Goal: Information Seeking & Learning: Learn about a topic

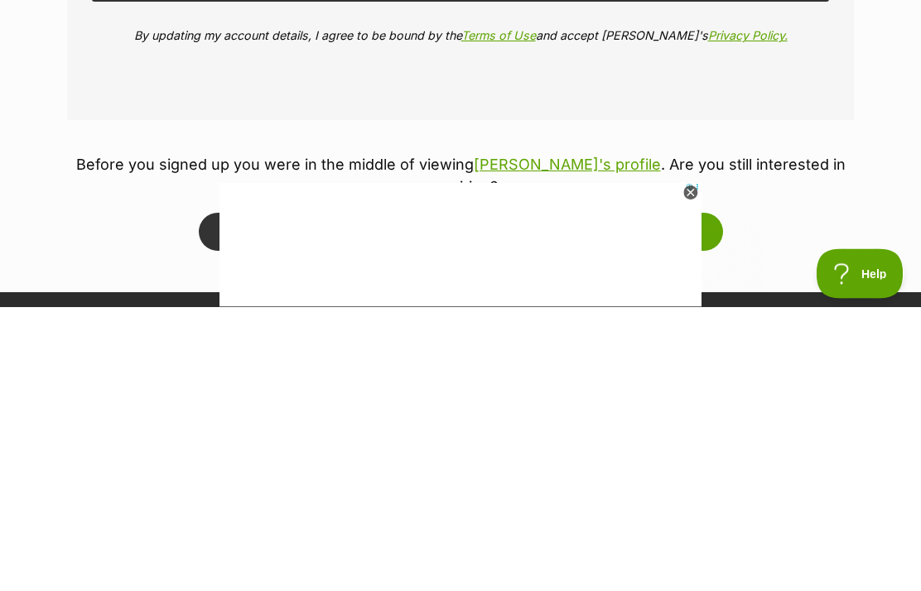
click at [572, 498] on button "Update and take me back to Bella" at bounding box center [550, 517] width 345 height 38
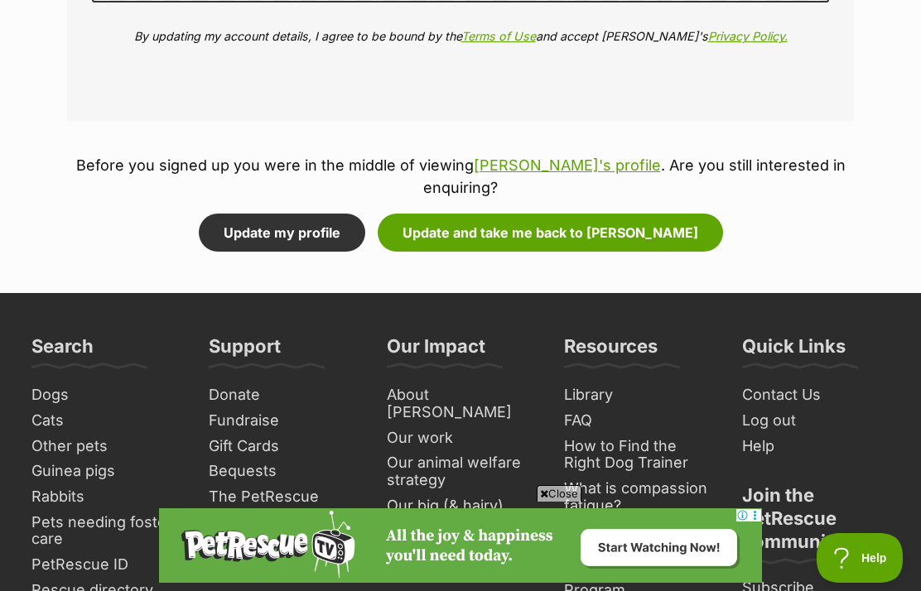
scroll to position [2437, 0]
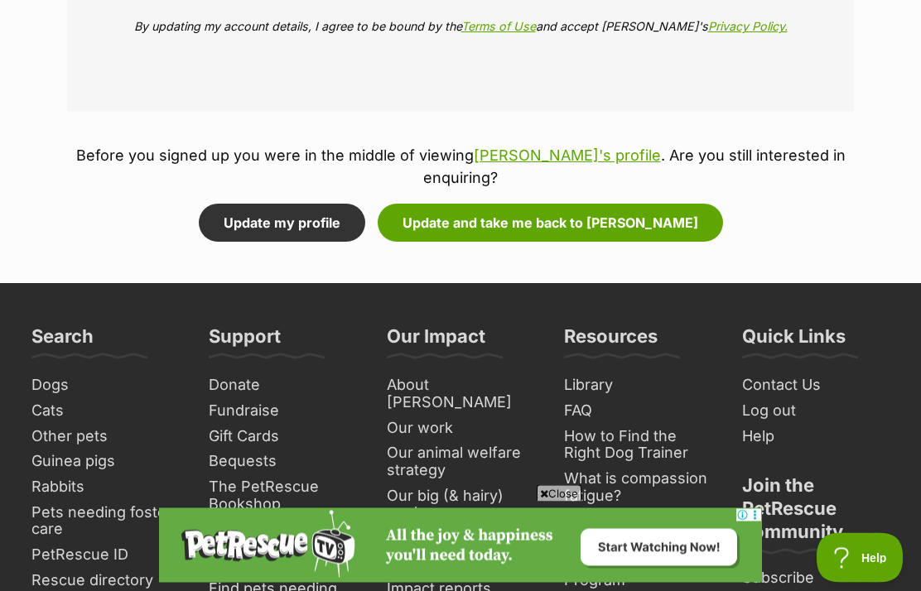
click at [311, 204] on button "Update my profile" at bounding box center [282, 223] width 166 height 38
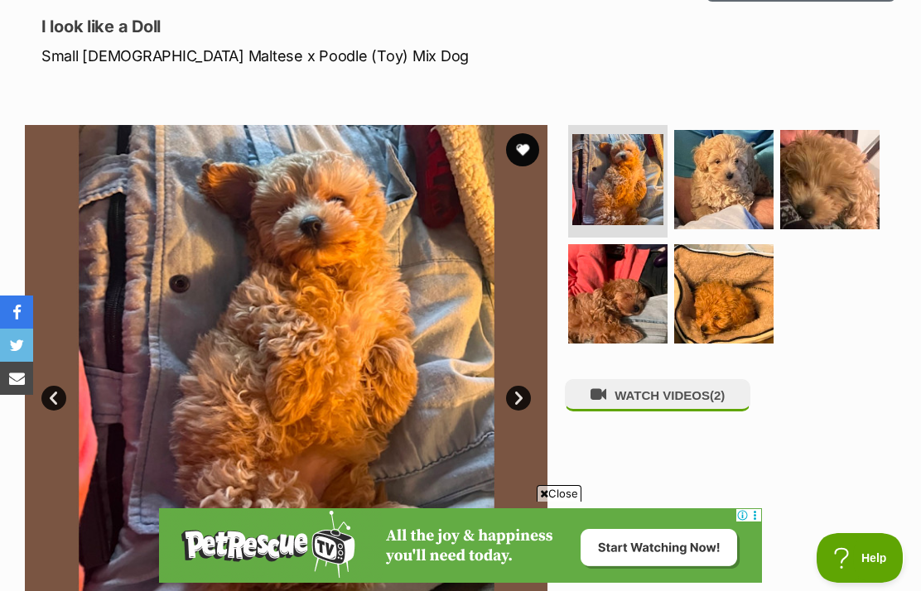
click at [526, 403] on link "Next" at bounding box center [518, 398] width 25 height 25
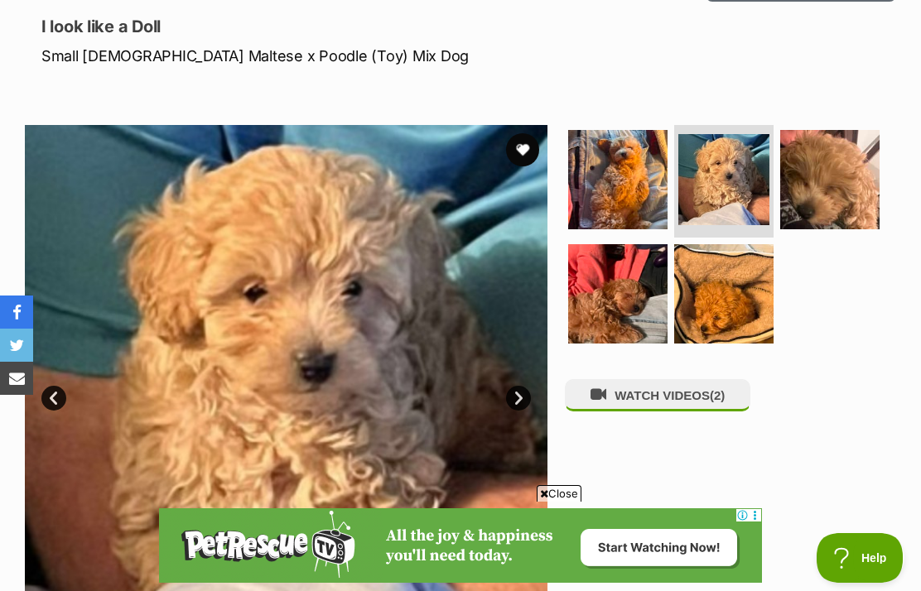
click at [527, 404] on link "Next" at bounding box center [518, 398] width 25 height 25
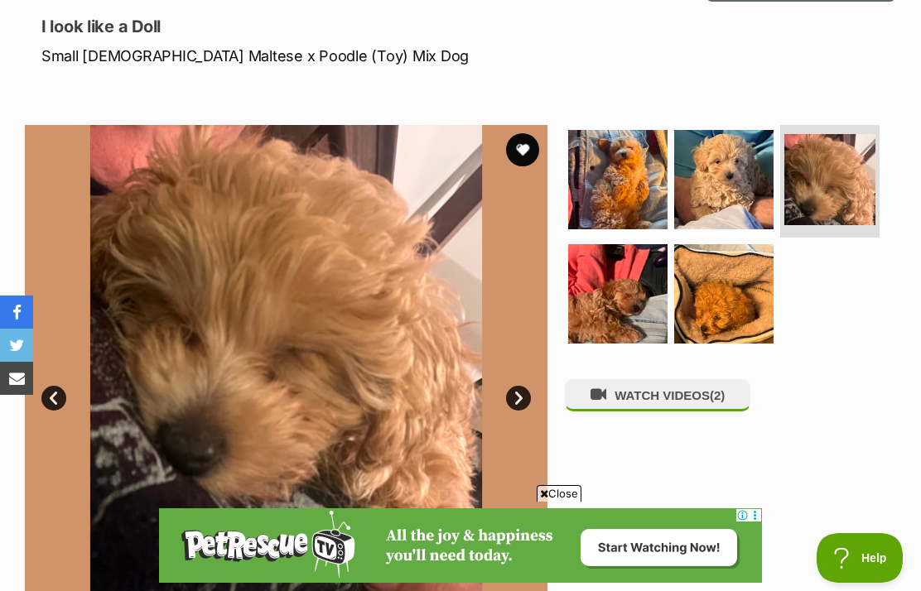
click at [522, 401] on link "Next" at bounding box center [518, 398] width 25 height 25
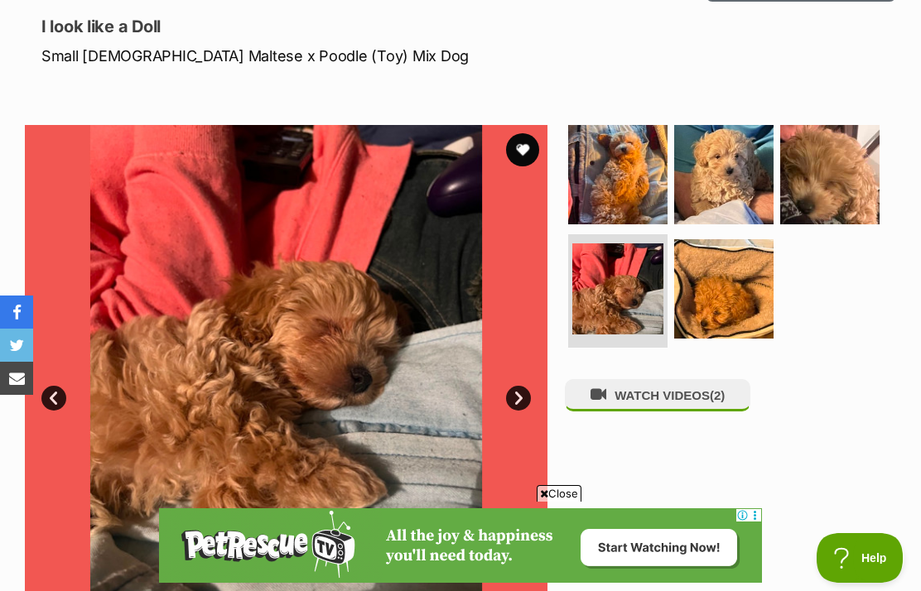
click at [517, 406] on link "Next" at bounding box center [518, 398] width 25 height 25
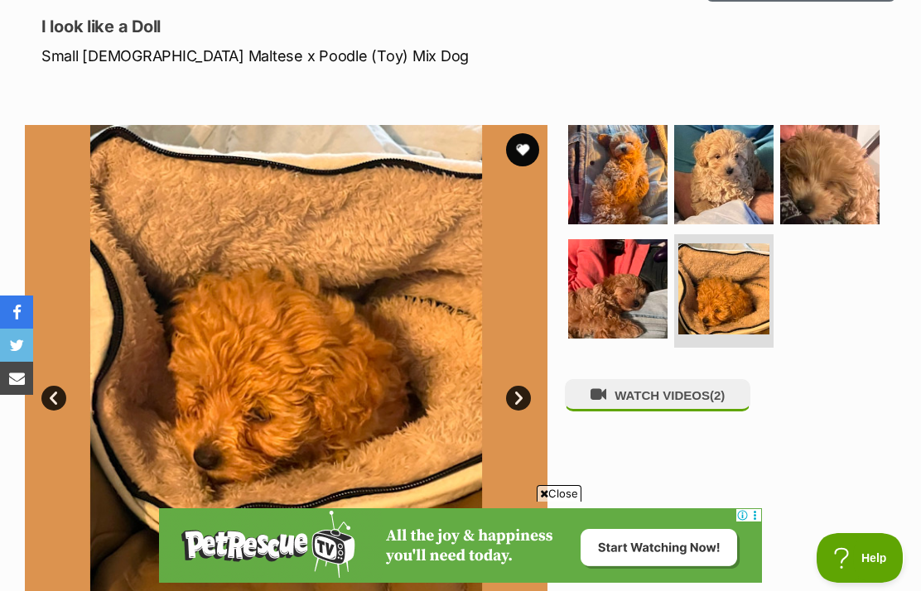
click at [527, 402] on link "Next" at bounding box center [518, 398] width 25 height 25
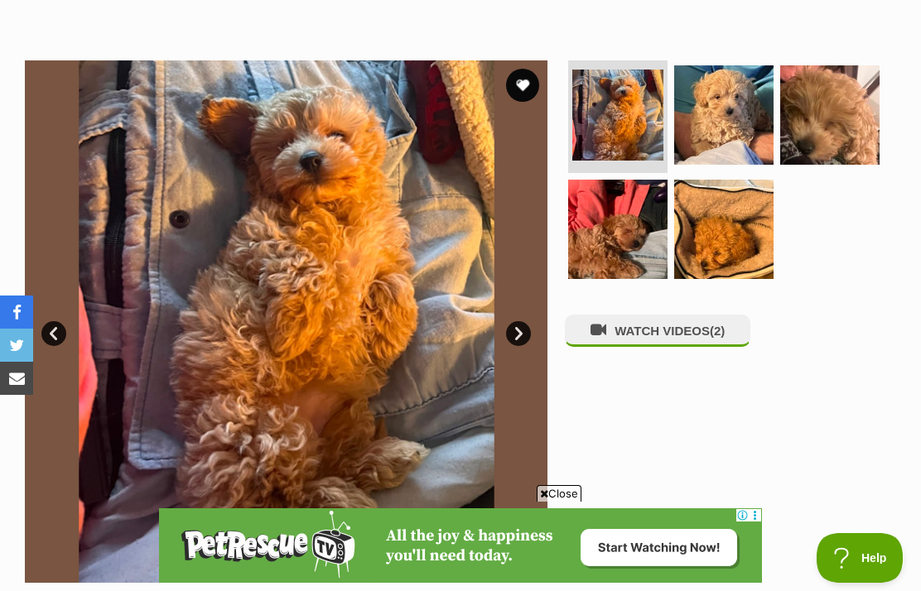
scroll to position [238, 0]
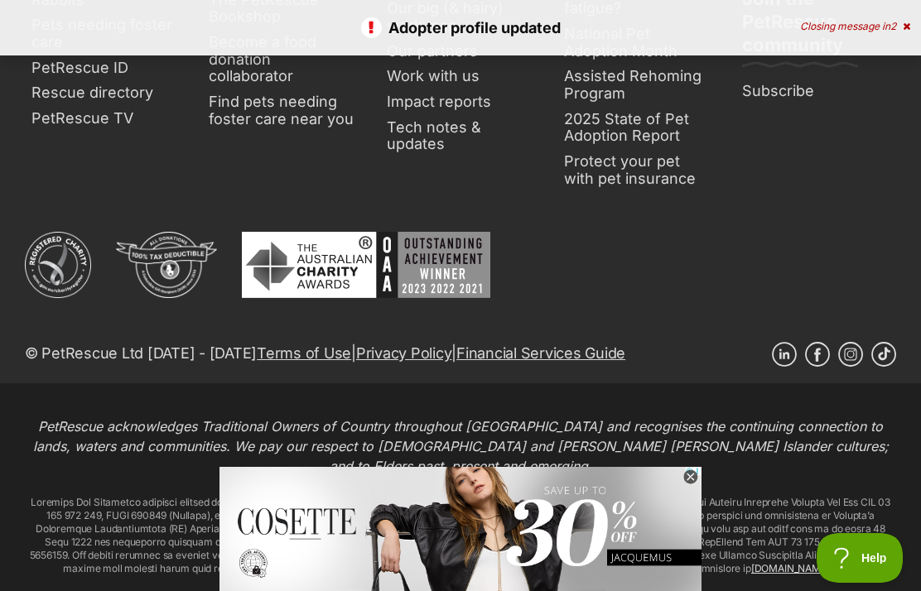
scroll to position [796, 0]
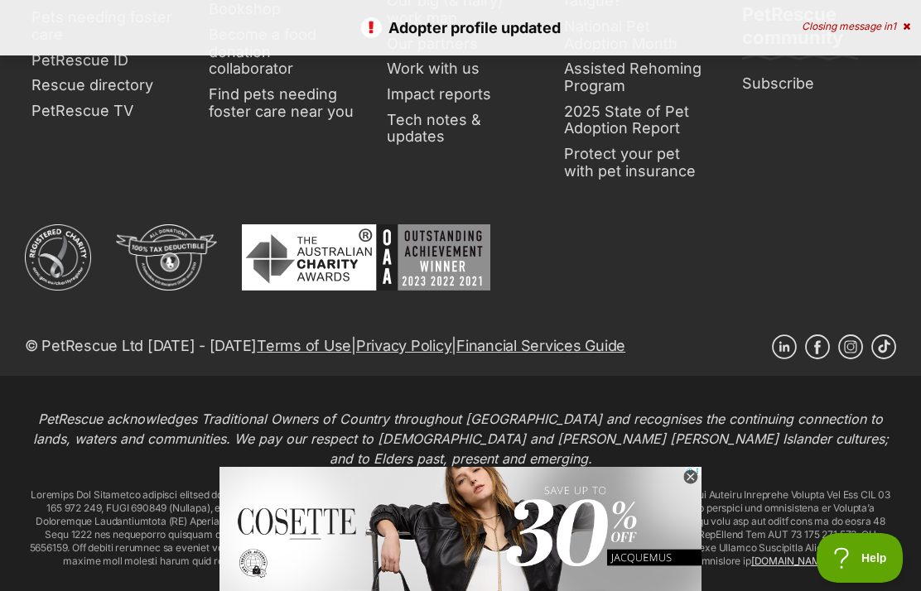
click at [696, 484] on icon at bounding box center [690, 477] width 14 height 14
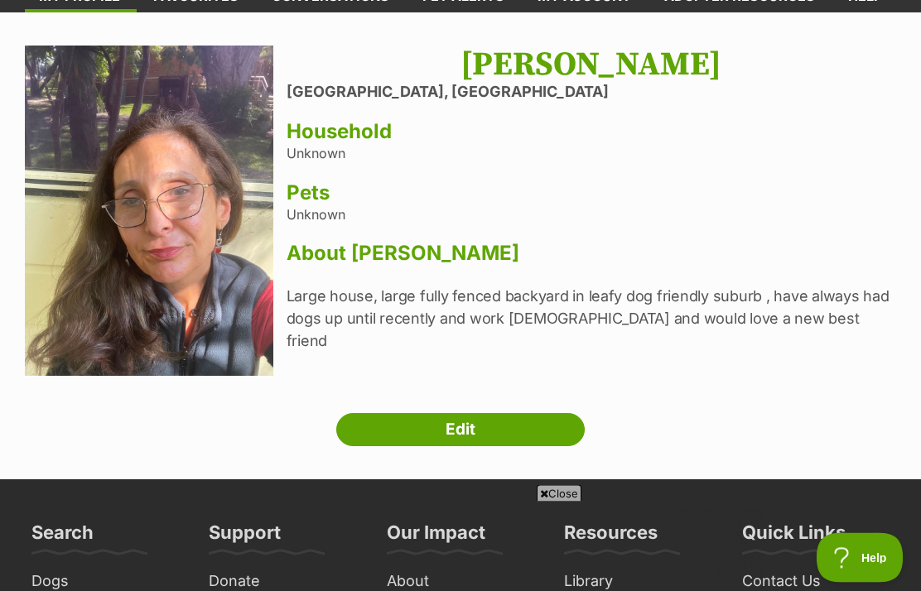
scroll to position [89, 0]
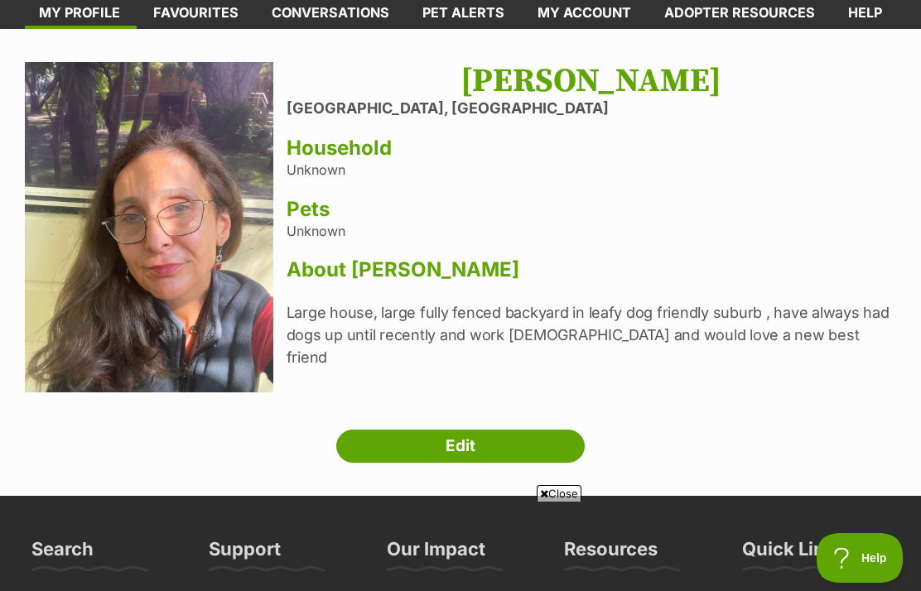
click at [546, 493] on span "Close" at bounding box center [558, 493] width 45 height 17
click at [197, 15] on link "Favourites" at bounding box center [196, 13] width 118 height 32
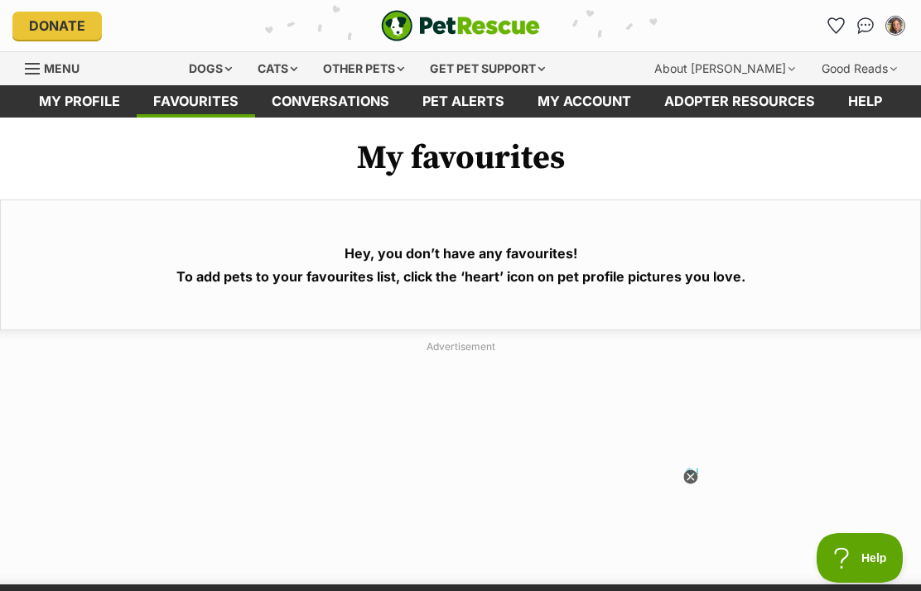
click at [216, 73] on div "Dogs" at bounding box center [210, 68] width 66 height 33
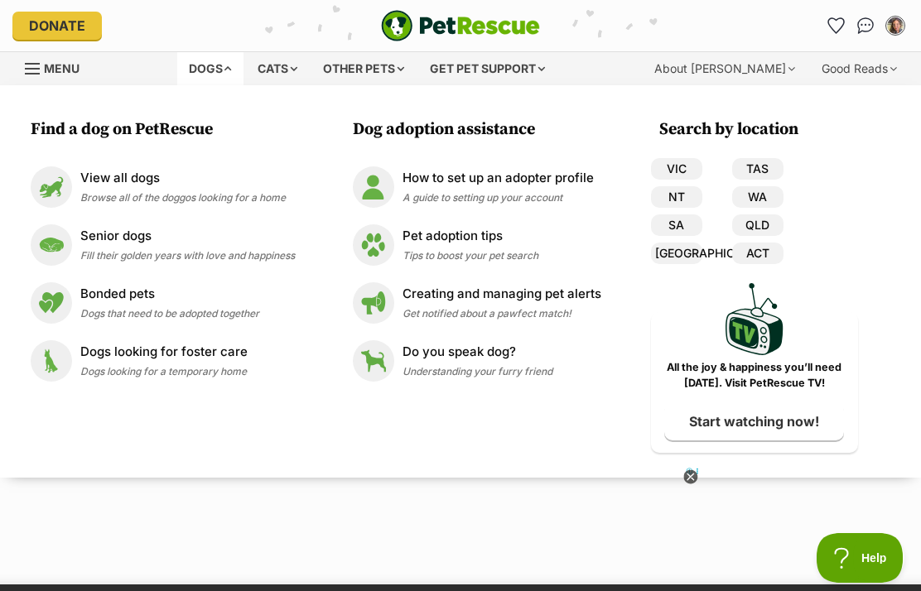
click at [679, 262] on link "[GEOGRAPHIC_DATA]" at bounding box center [676, 254] width 51 height 22
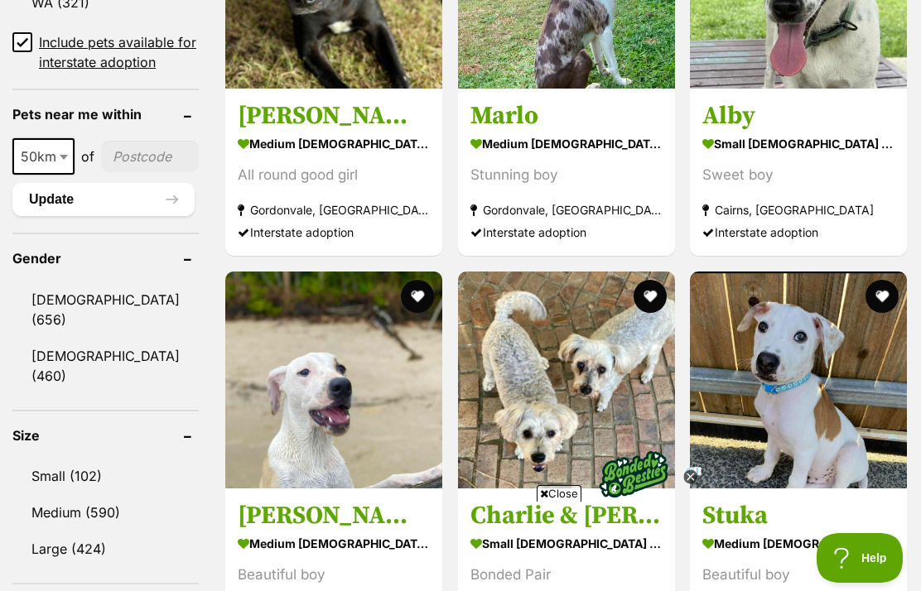
scroll to position [1280, 0]
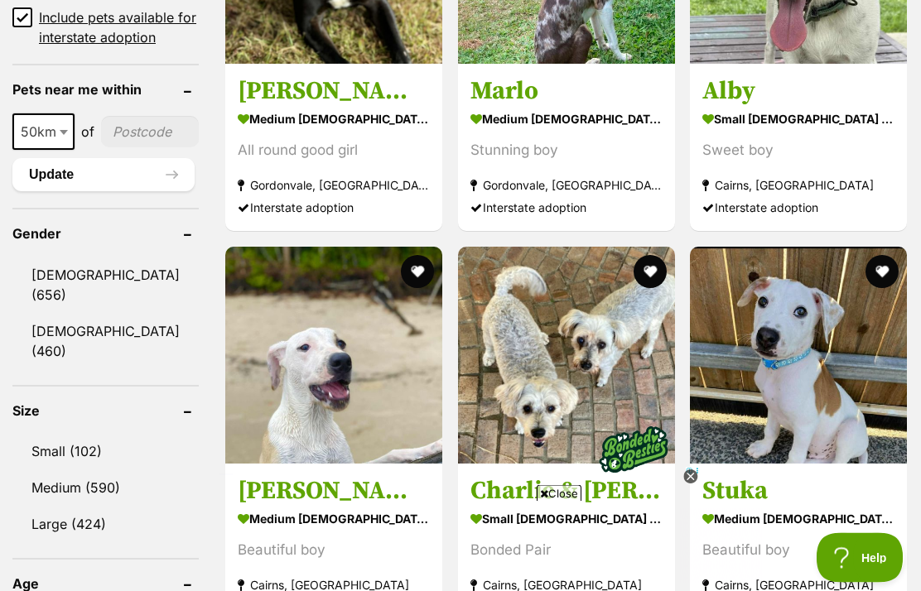
click at [79, 369] on link "[DEMOGRAPHIC_DATA] (460)" at bounding box center [105, 342] width 186 height 55
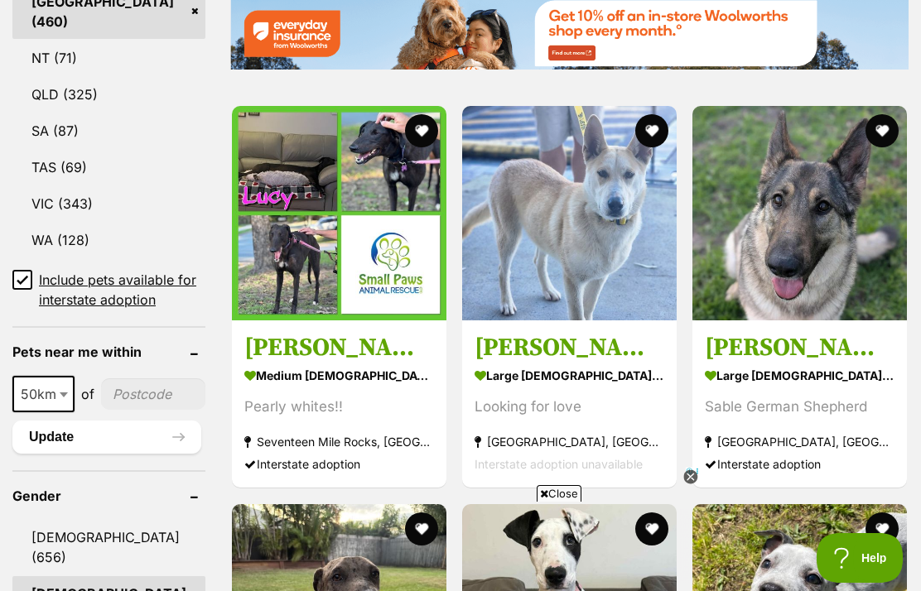
scroll to position [1357, 0]
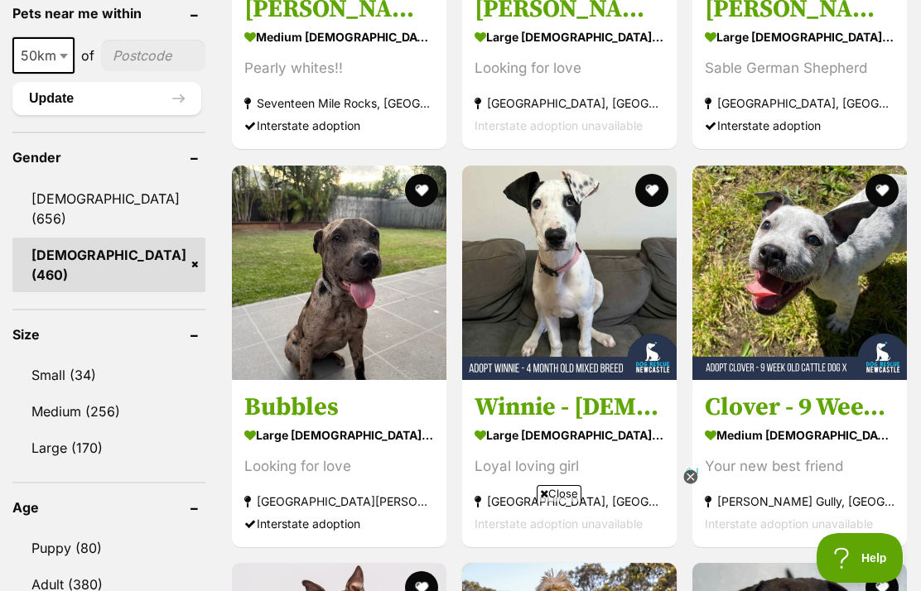
click at [68, 411] on link "Medium (256)" at bounding box center [108, 411] width 193 height 35
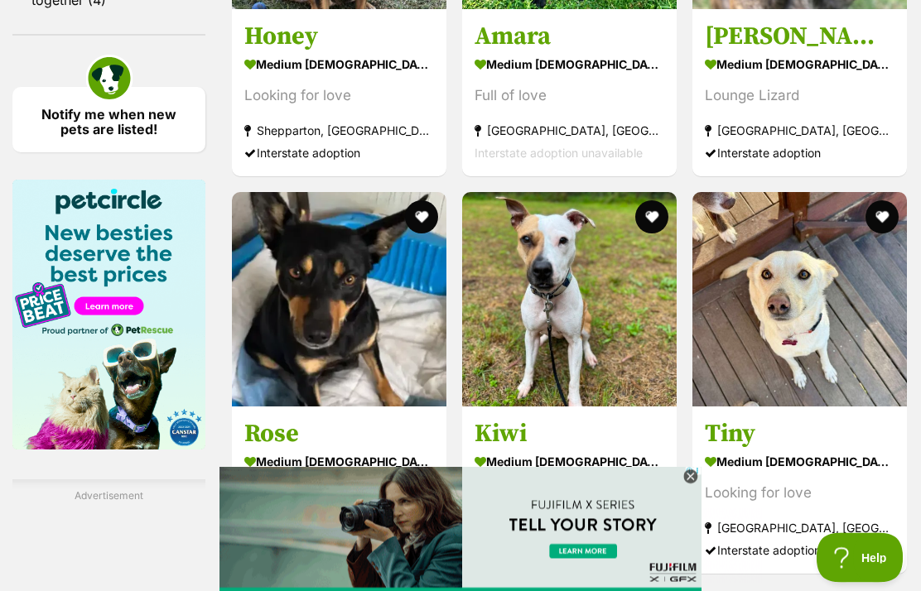
scroll to position [2528, 0]
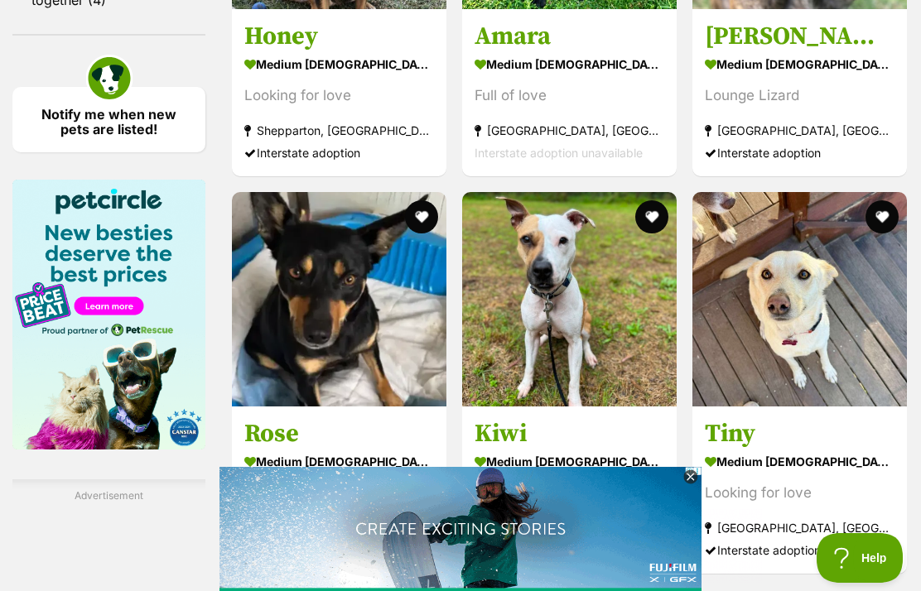
click at [696, 485] on icon at bounding box center [690, 477] width 15 height 15
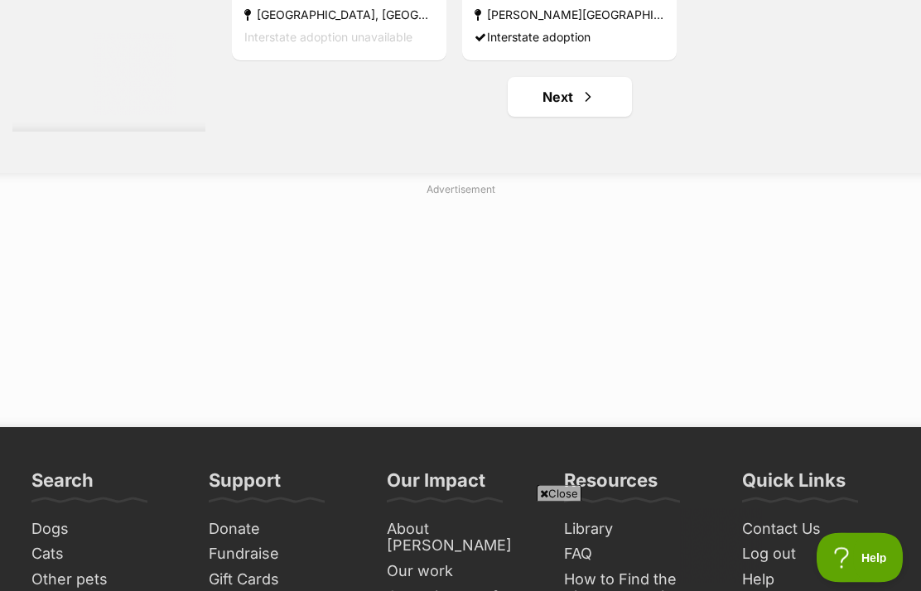
scroll to position [3439, 0]
click at [538, 117] on link "Next" at bounding box center [569, 97] width 124 height 40
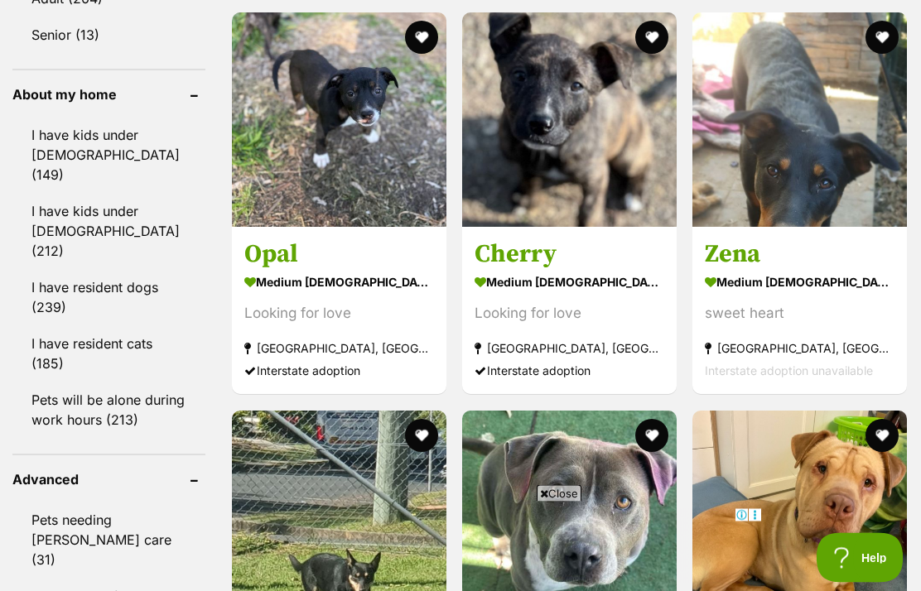
scroll to position [1912, 0]
click at [559, 502] on span "Close" at bounding box center [558, 493] width 45 height 17
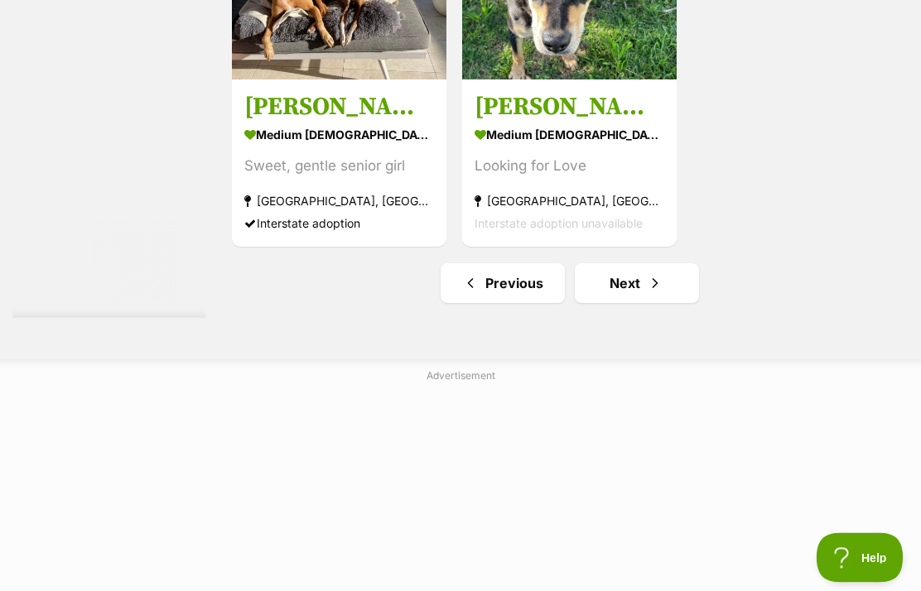
scroll to position [3253, 0]
click at [599, 303] on link "Next" at bounding box center [637, 283] width 124 height 40
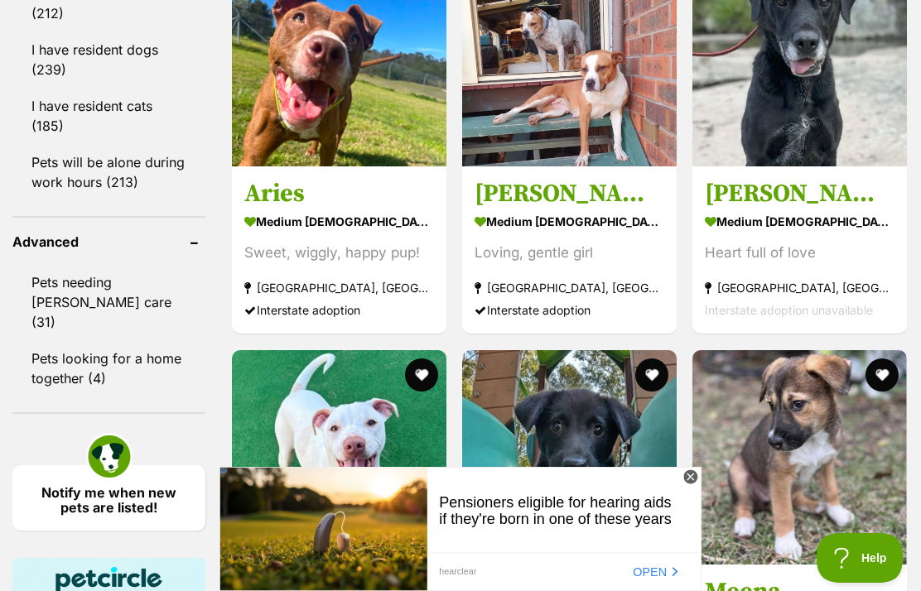
click at [697, 485] on icon at bounding box center [690, 477] width 15 height 15
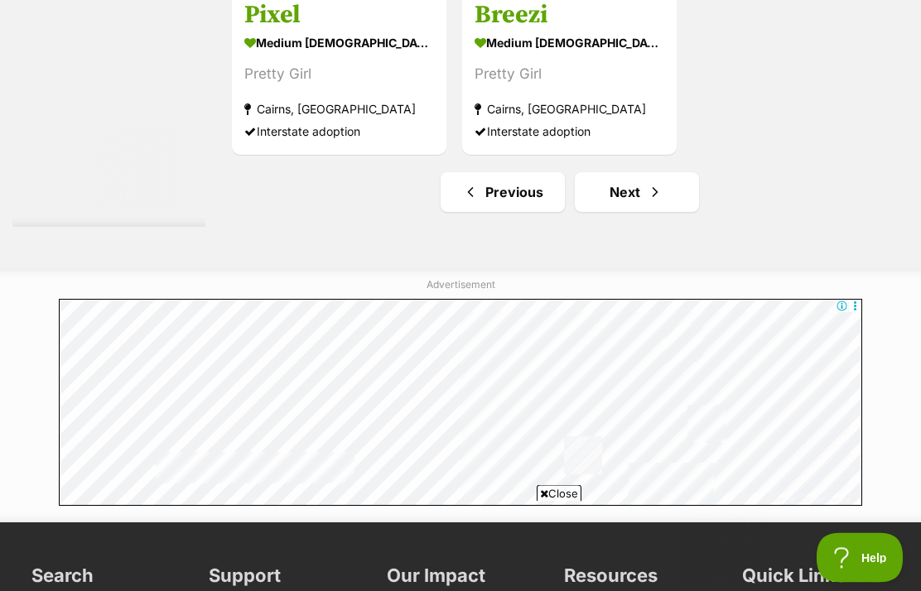
scroll to position [3521, 0]
click at [605, 212] on link "Next" at bounding box center [637, 192] width 124 height 40
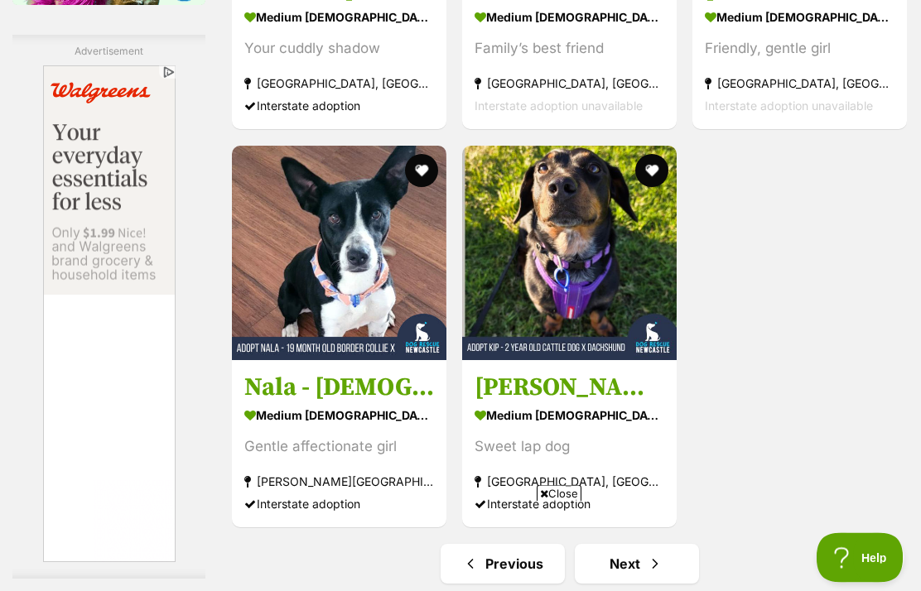
scroll to position [2972, 0]
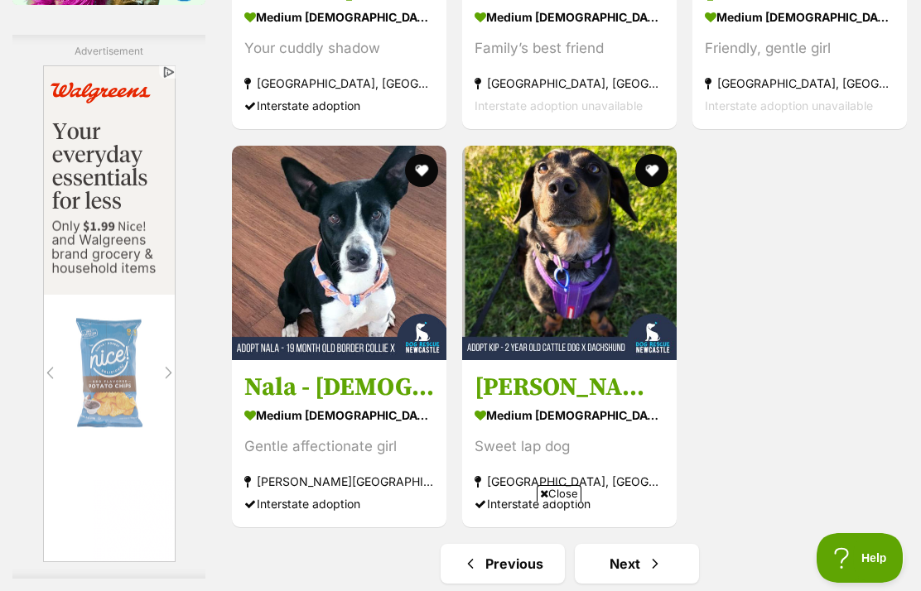
click at [560, 502] on span "Close" at bounding box center [558, 493] width 45 height 17
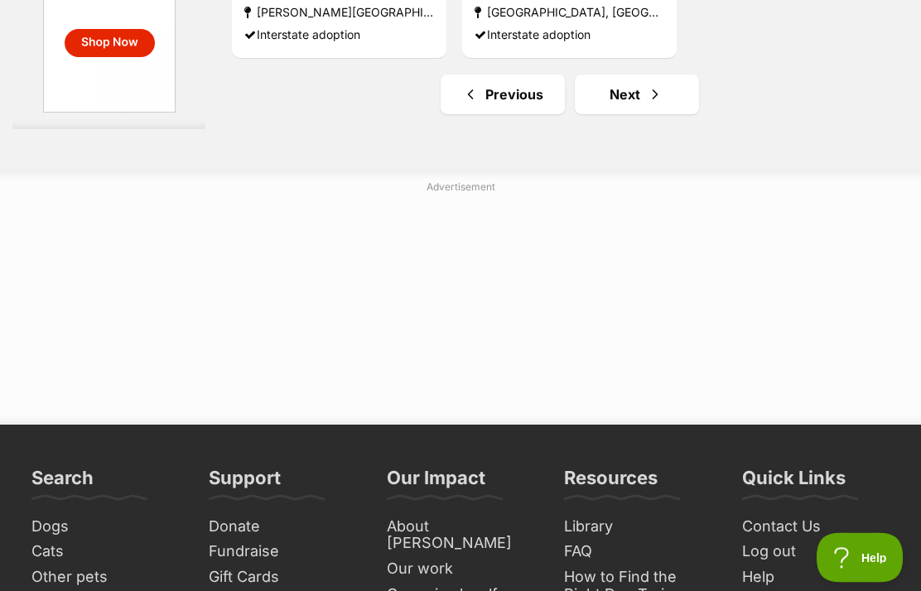
scroll to position [3442, 0]
click at [614, 114] on link "Next" at bounding box center [637, 95] width 124 height 40
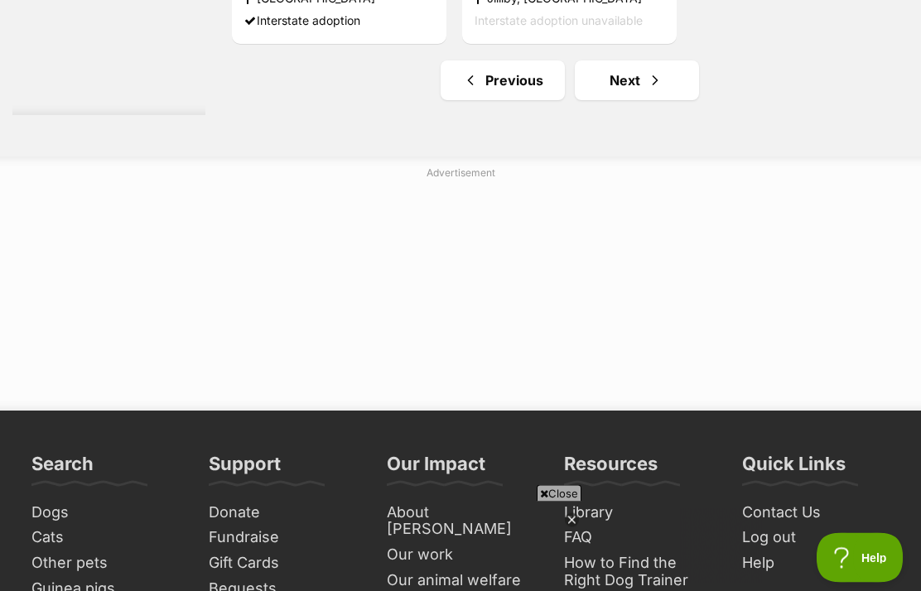
scroll to position [3456, 0]
click at [606, 100] on link "Next" at bounding box center [637, 80] width 124 height 40
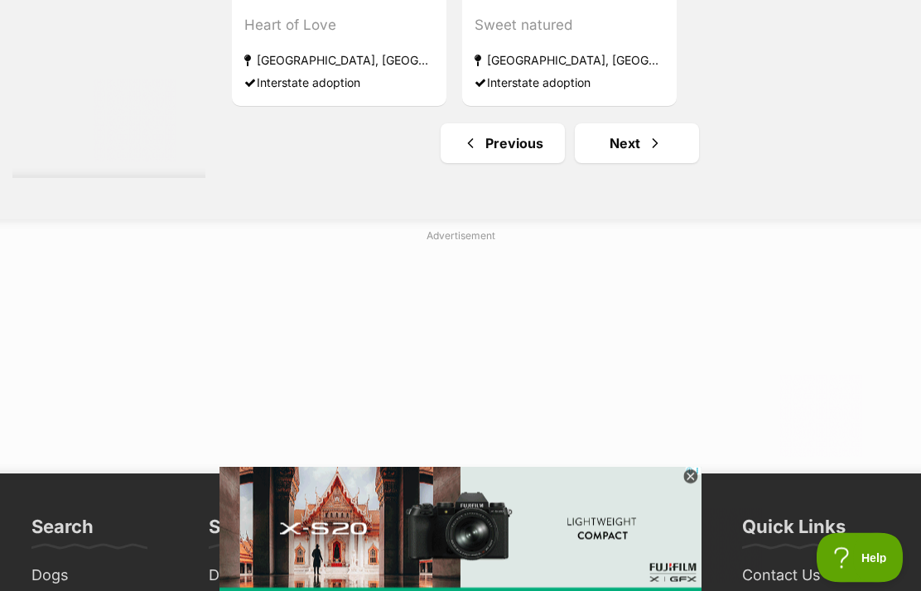
scroll to position [3570, 0]
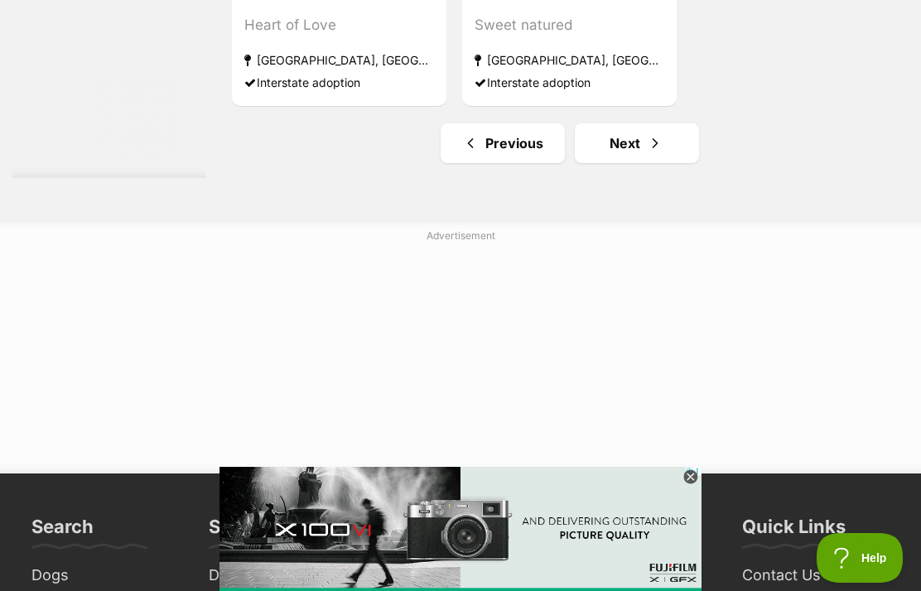
click at [608, 163] on link "Next" at bounding box center [637, 143] width 124 height 40
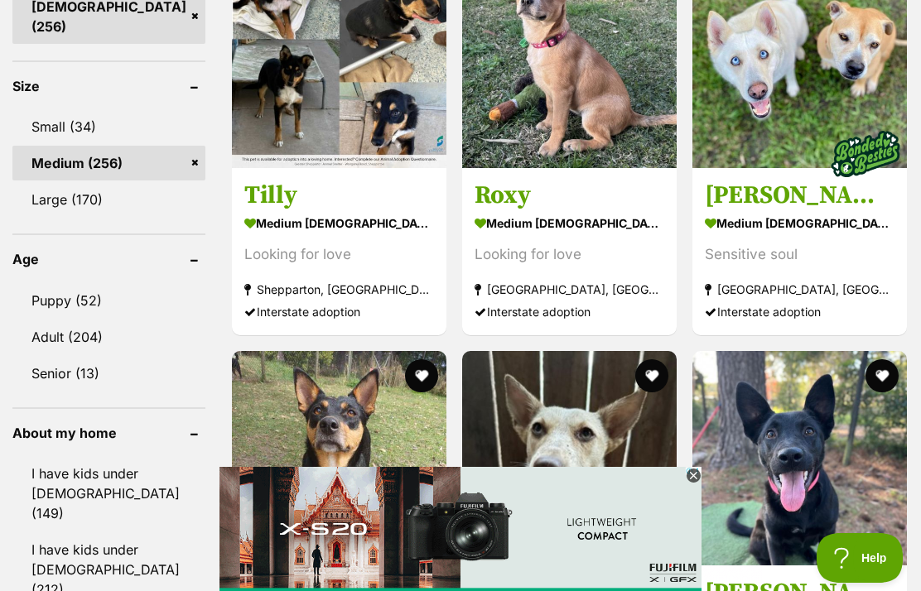
click at [282, 266] on div "Looking for love" at bounding box center [339, 254] width 190 height 22
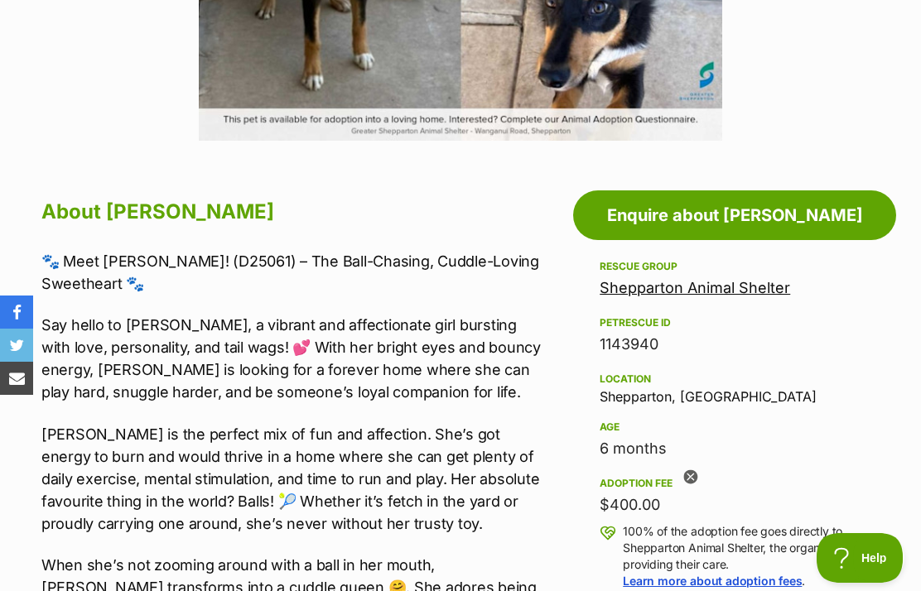
click at [690, 483] on icon at bounding box center [690, 477] width 14 height 14
click at [696, 477] on div "Adoption fee" at bounding box center [734, 483] width 270 height 13
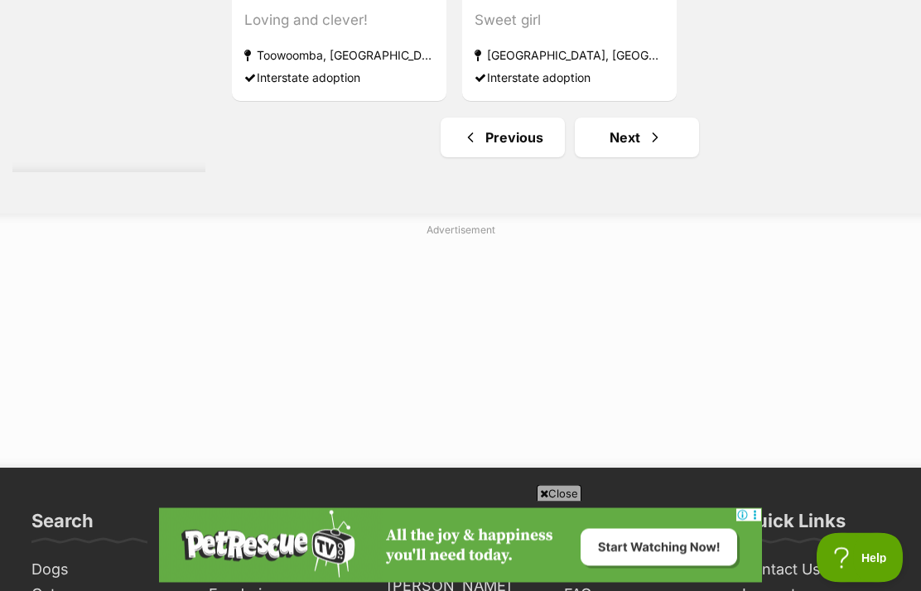
scroll to position [3398, 0]
click at [610, 157] on link "Next" at bounding box center [637, 138] width 124 height 40
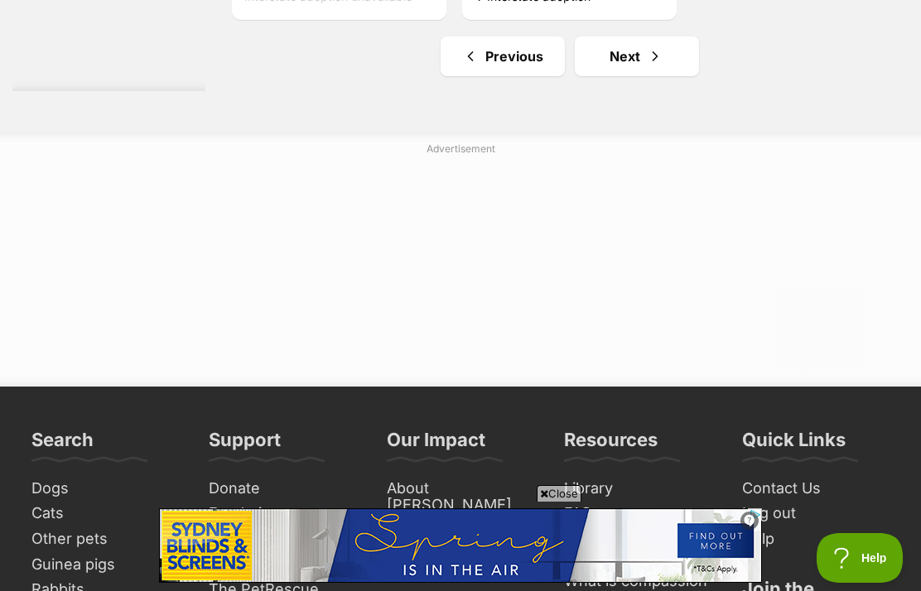
scroll to position [3484, 0]
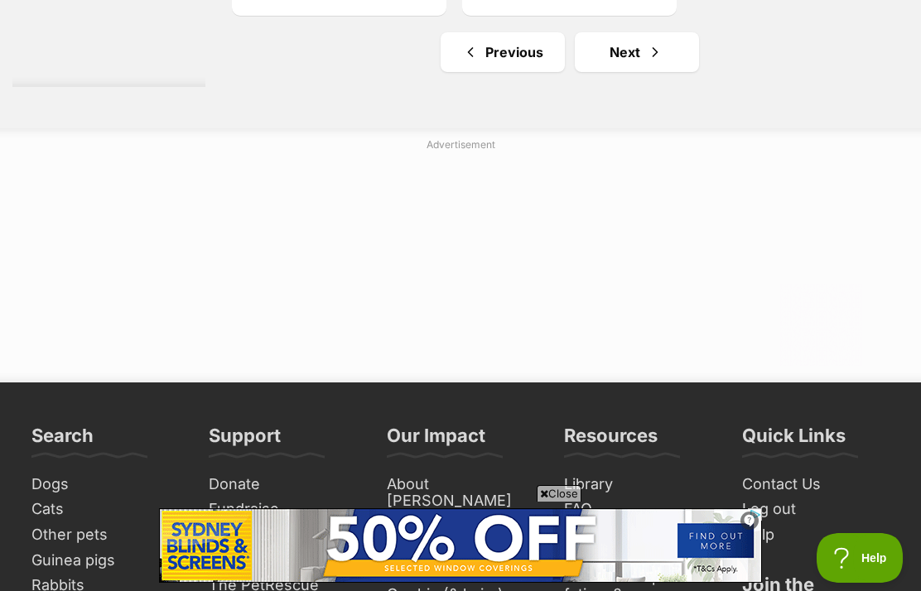
click at [609, 72] on link "Next" at bounding box center [637, 52] width 124 height 40
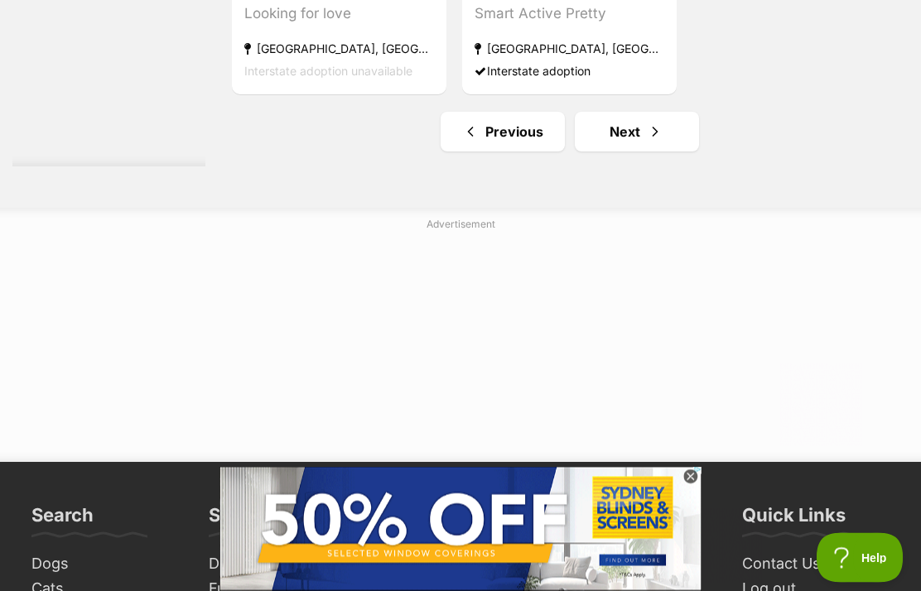
scroll to position [3581, 0]
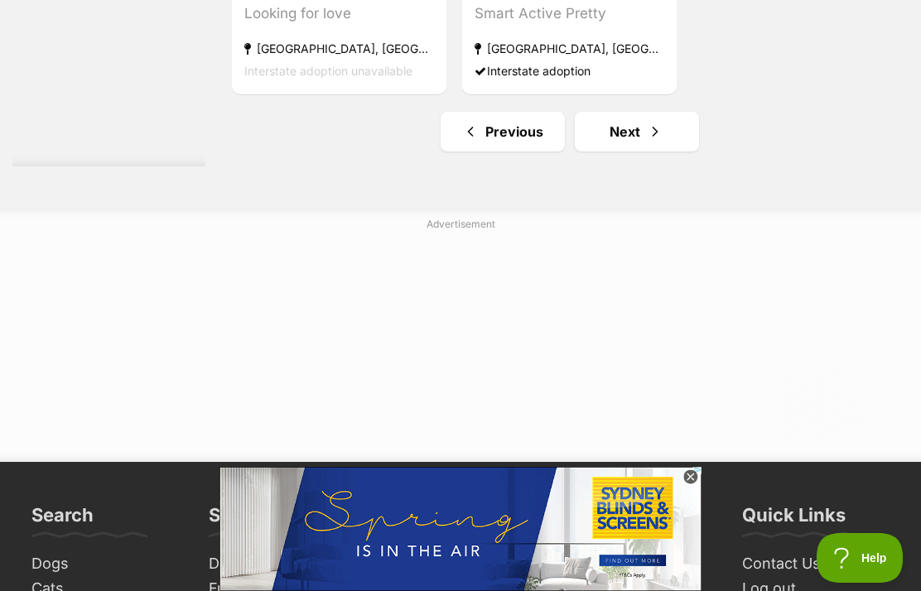
click at [647, 142] on span "Next page" at bounding box center [655, 132] width 17 height 20
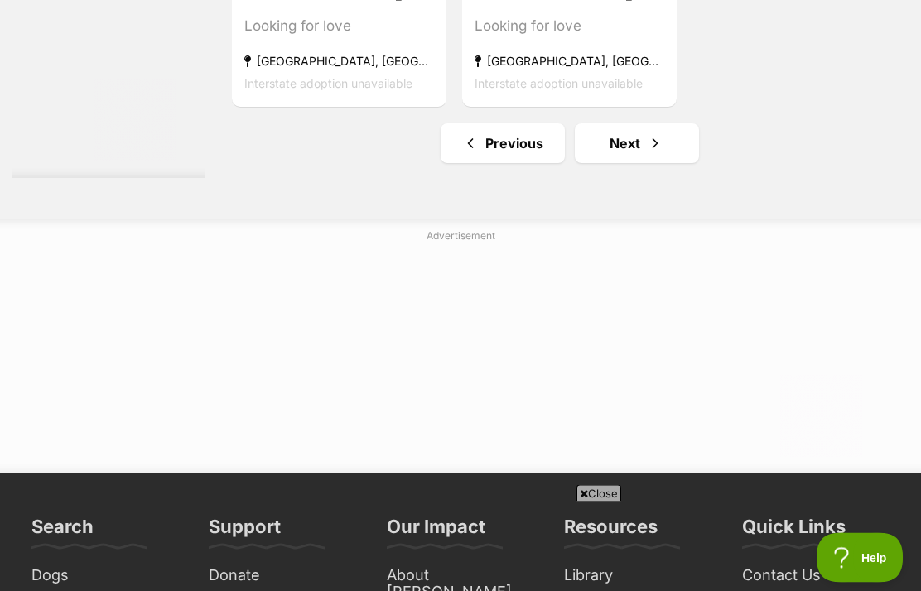
scroll to position [3393, 0]
click at [608, 163] on link "Next" at bounding box center [637, 143] width 124 height 40
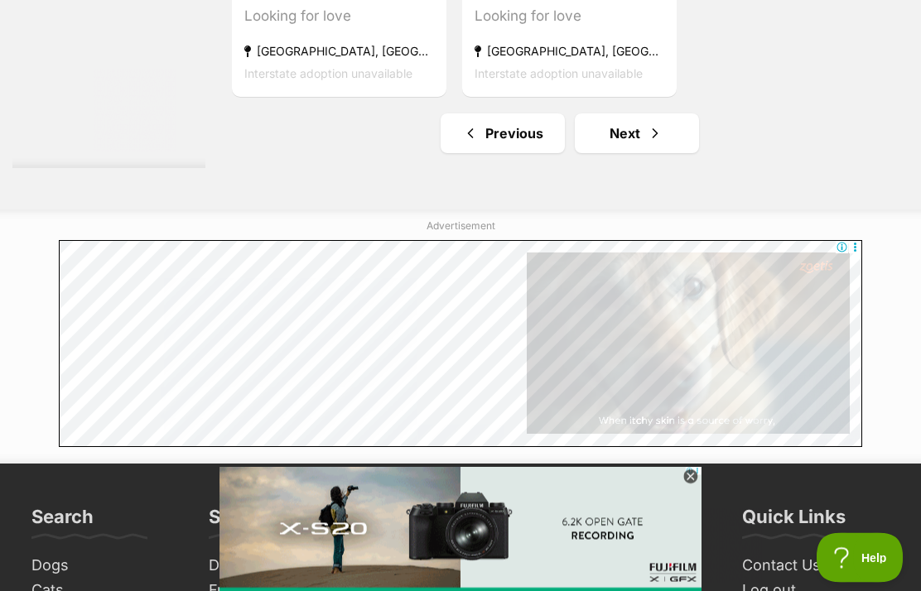
scroll to position [3405, 0]
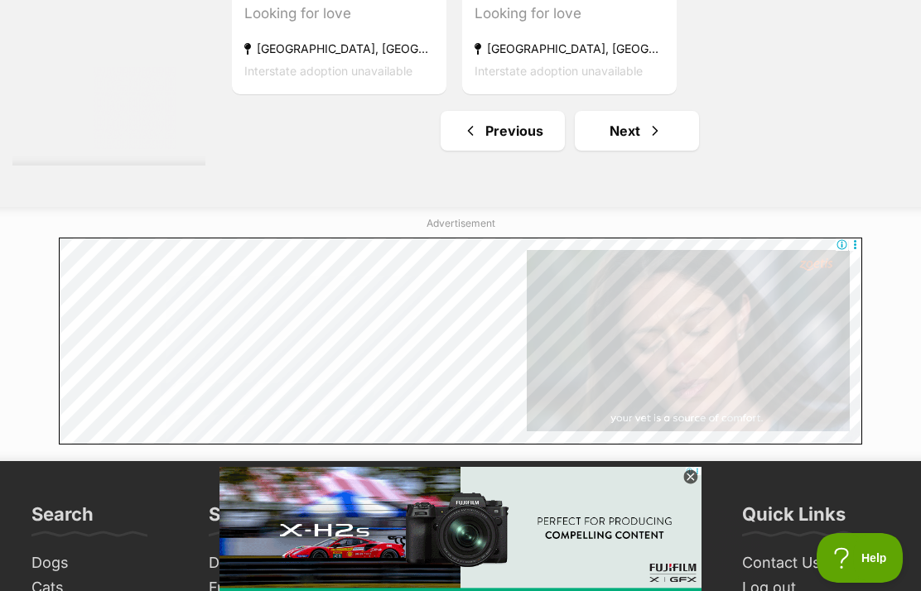
click at [608, 151] on link "Next" at bounding box center [637, 131] width 124 height 40
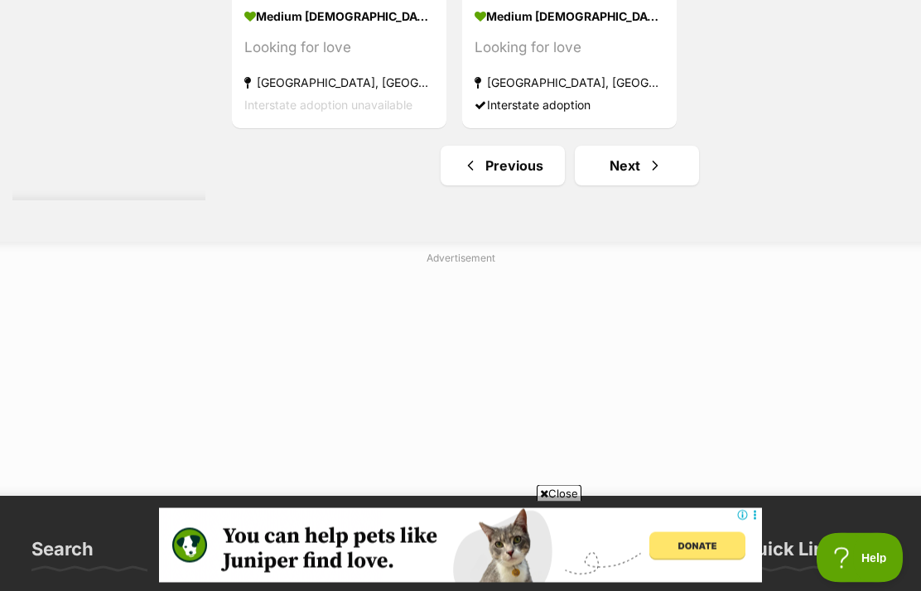
scroll to position [3552, 0]
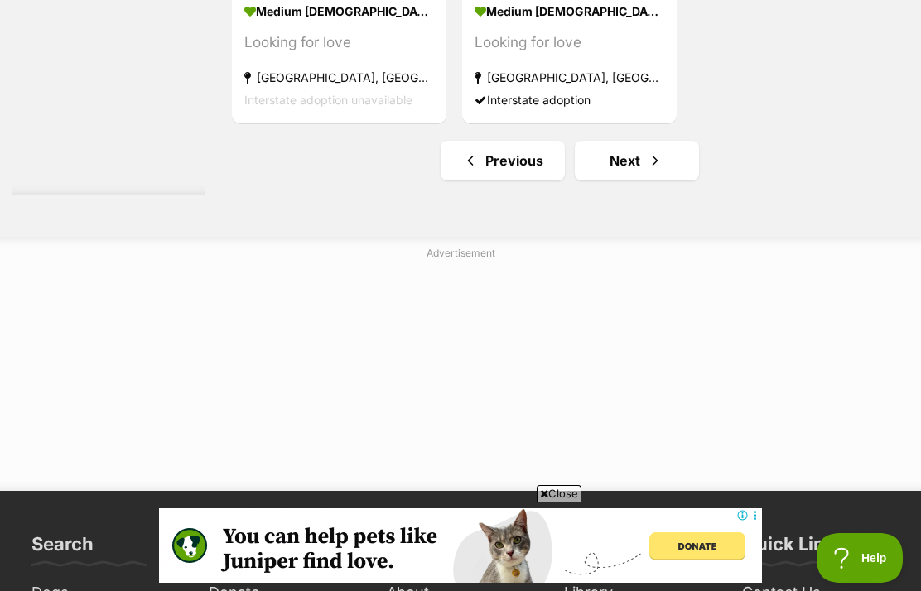
click at [613, 180] on link "Next" at bounding box center [637, 161] width 124 height 40
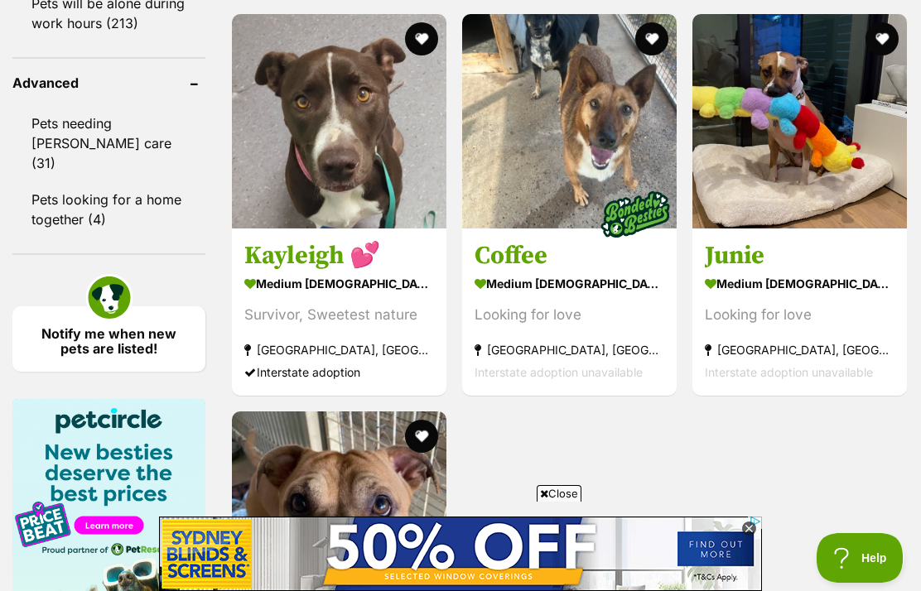
scroll to position [2310, 0]
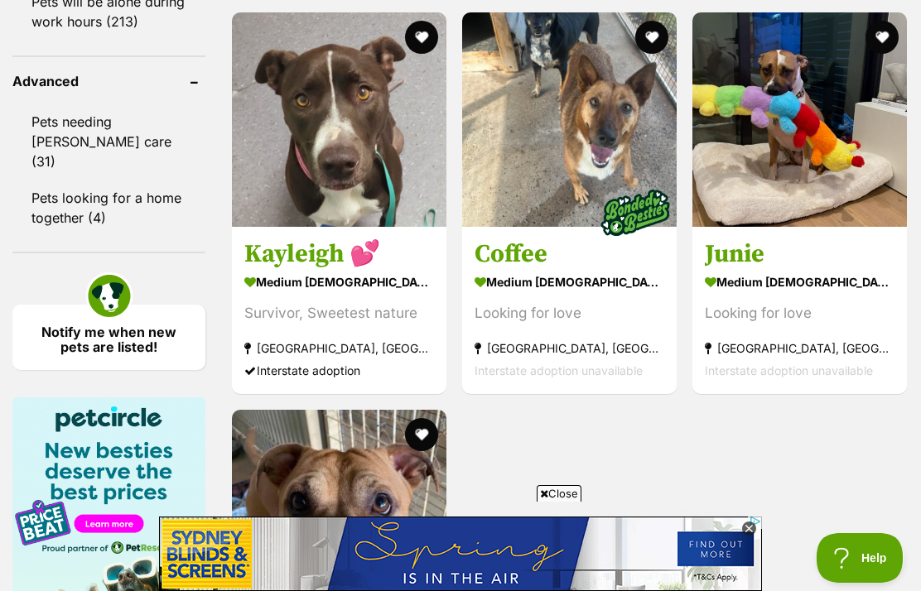
click at [743, 294] on strong "medium female Dog" at bounding box center [800, 282] width 190 height 24
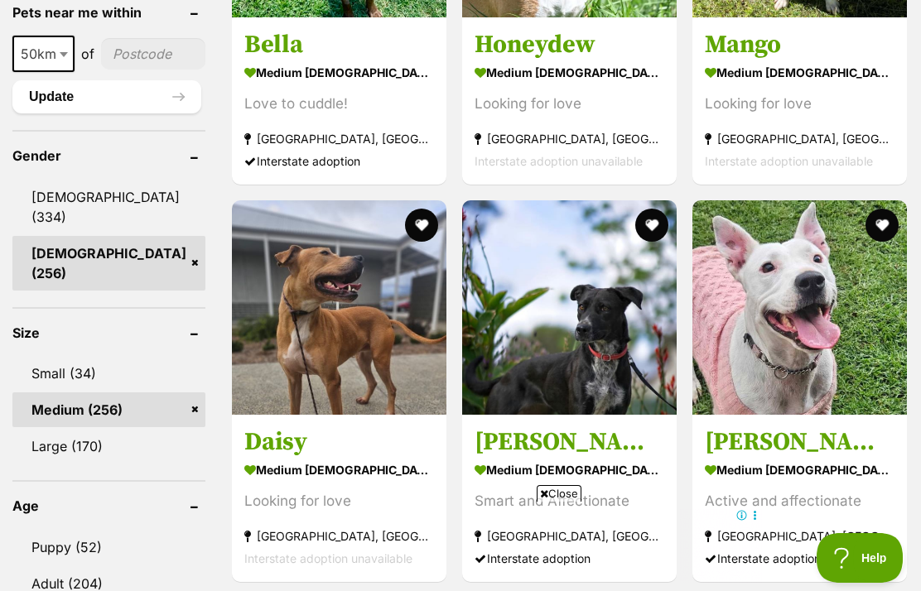
scroll to position [1296, 0]
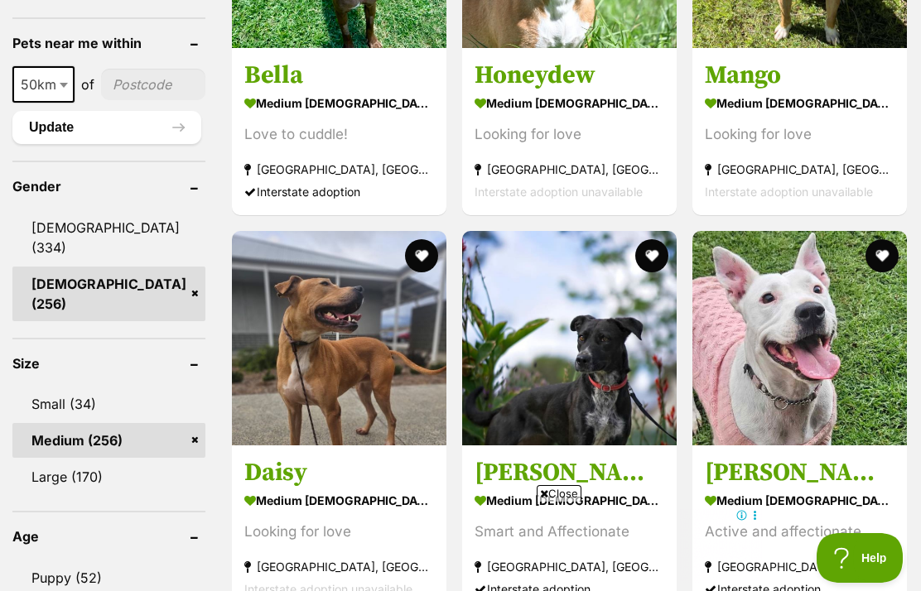
click at [84, 392] on link "Small (34)" at bounding box center [108, 404] width 193 height 35
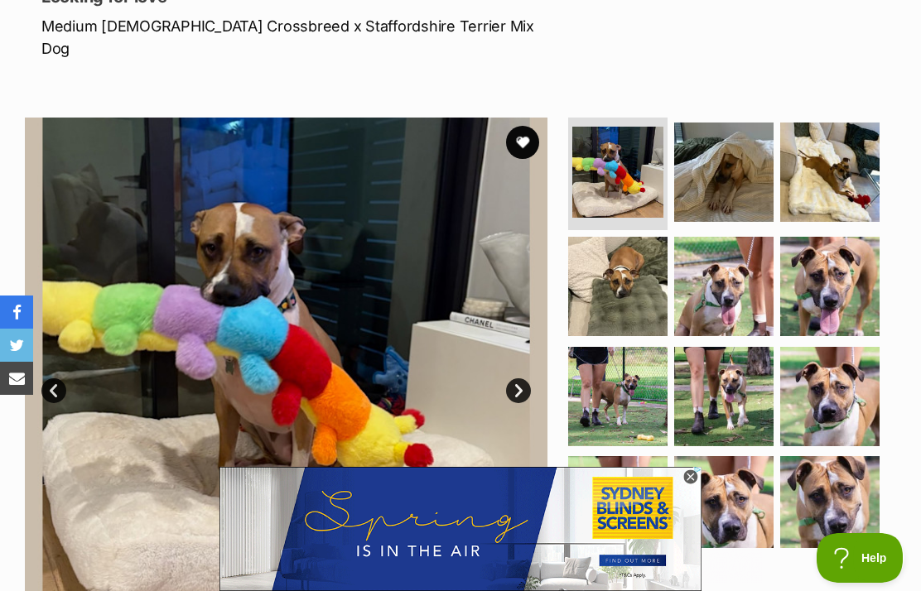
scroll to position [241, 0]
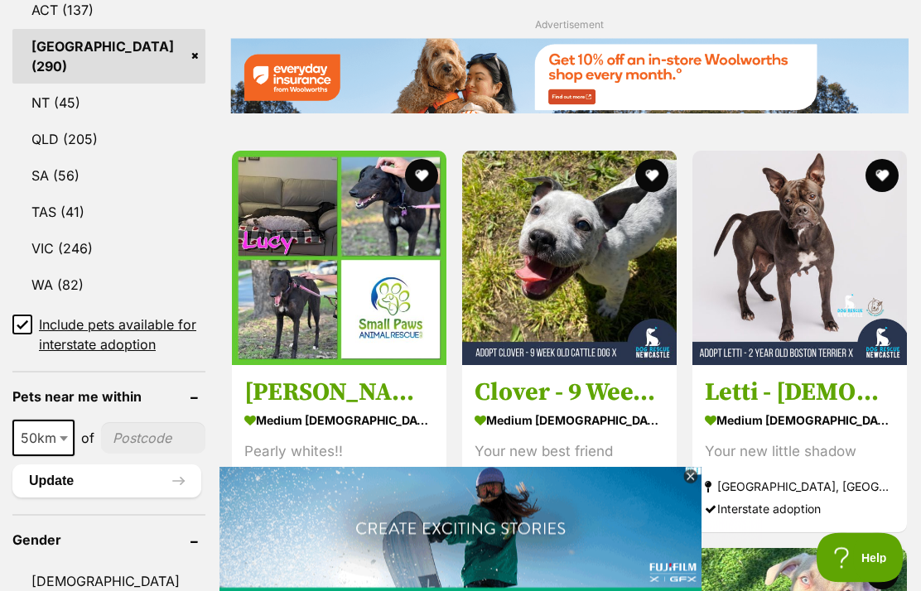
scroll to position [1067, 0]
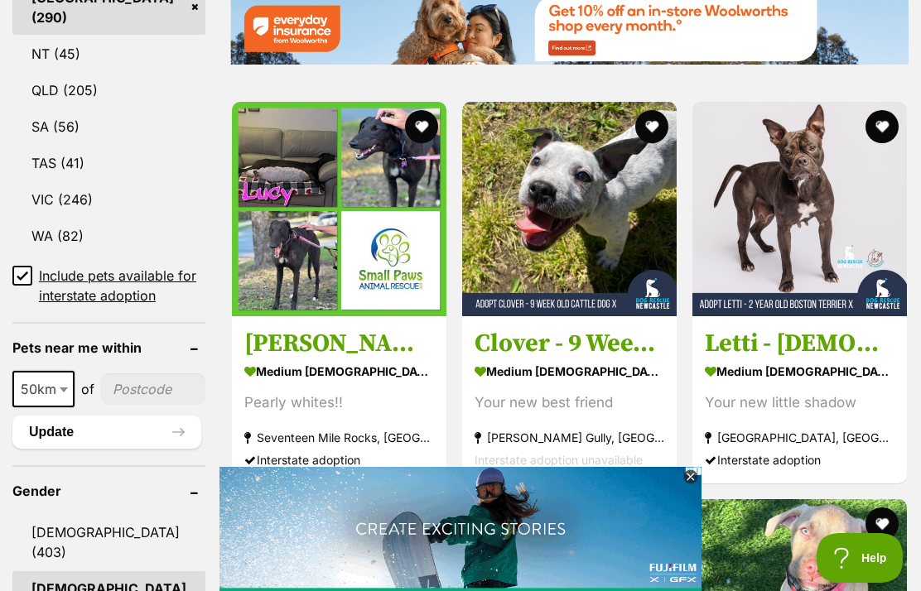
click at [696, 484] on icon at bounding box center [690, 477] width 14 height 14
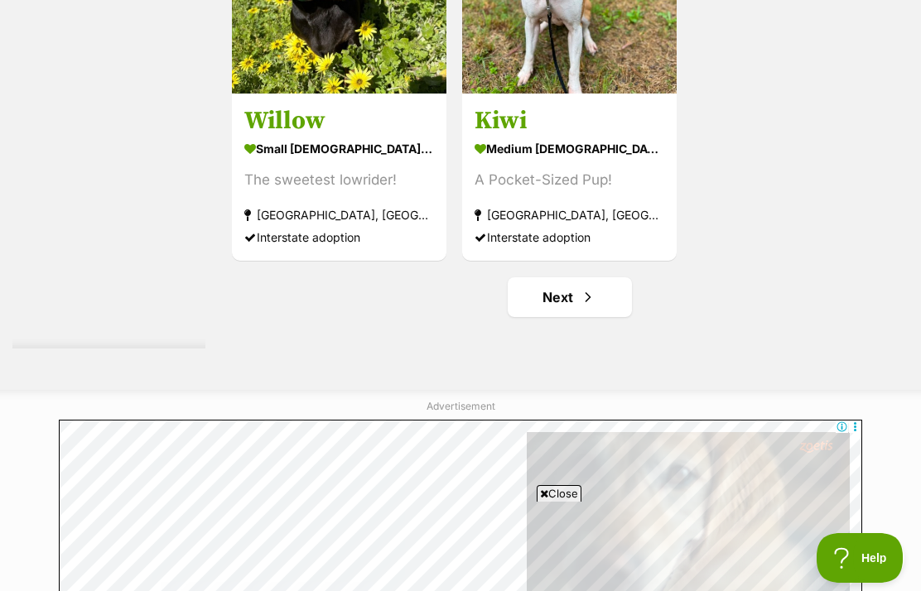
scroll to position [3311, 0]
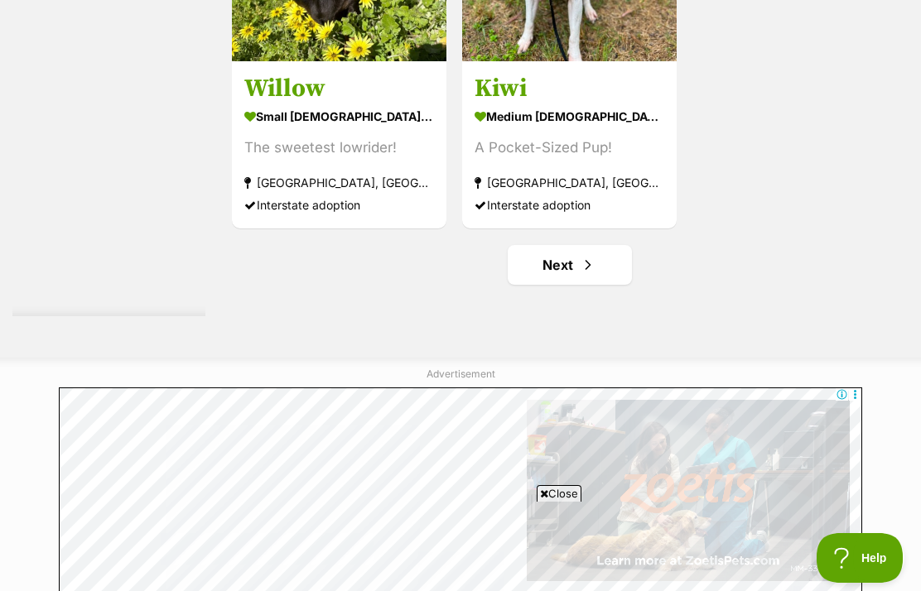
click at [580, 275] on span "Next page" at bounding box center [588, 265] width 17 height 20
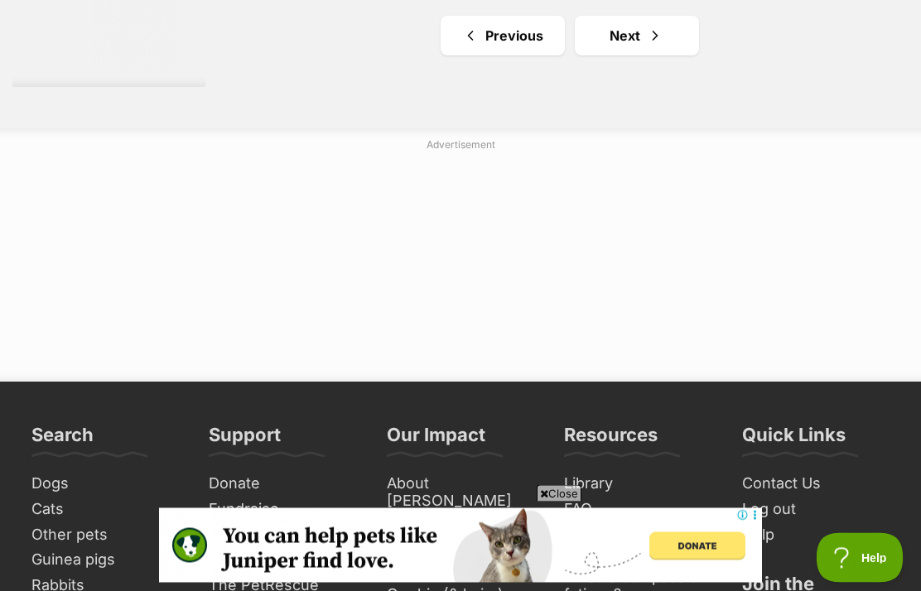
scroll to position [3540, 0]
click at [608, 55] on link "Next" at bounding box center [637, 36] width 124 height 40
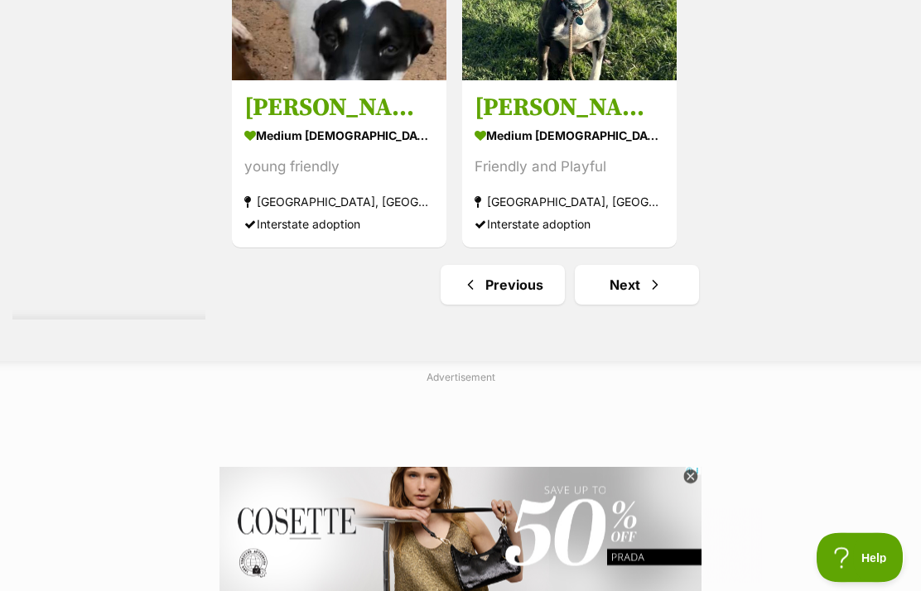
scroll to position [3468, 0]
click at [618, 305] on link "Next" at bounding box center [637, 285] width 124 height 40
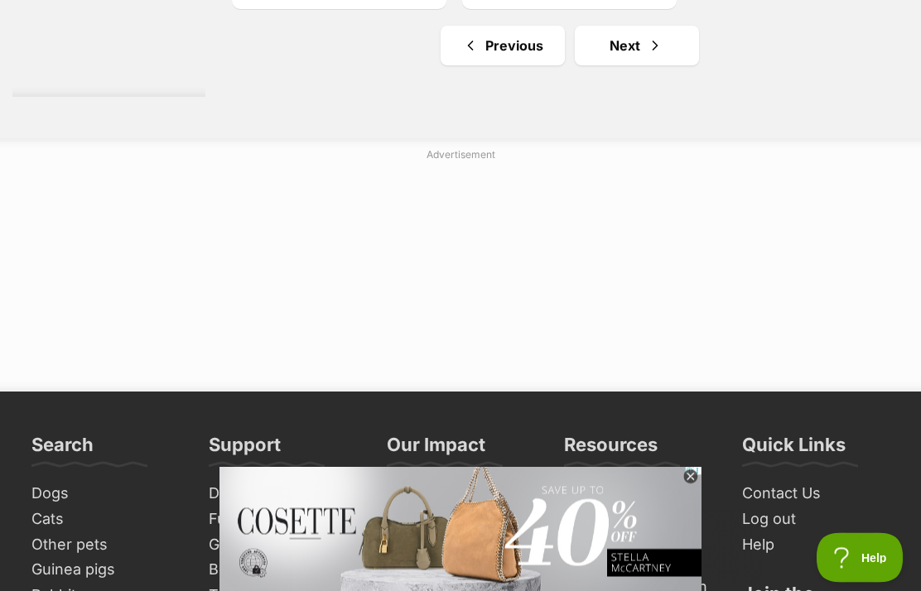
scroll to position [3530, 0]
click at [606, 65] on link "Next" at bounding box center [637, 46] width 124 height 40
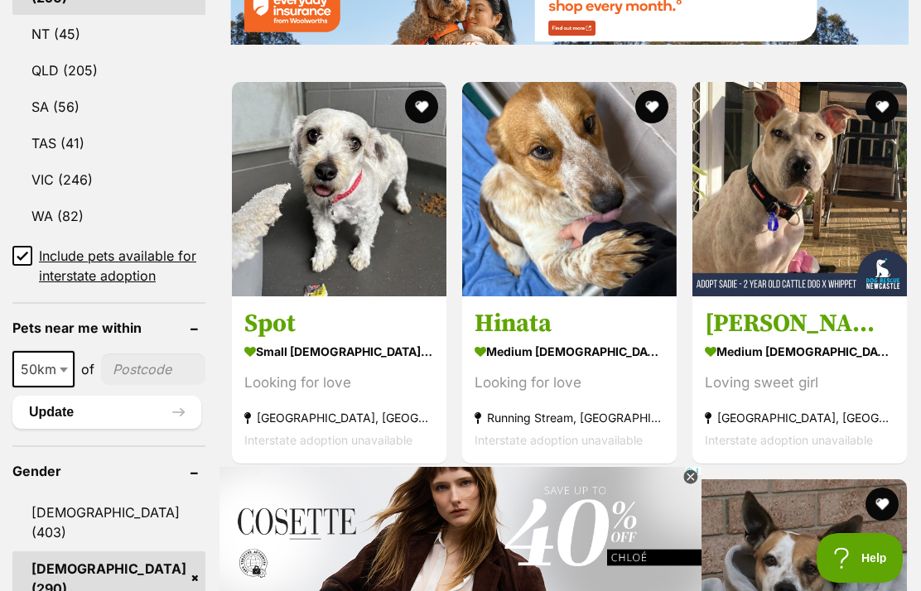
scroll to position [1086, 0]
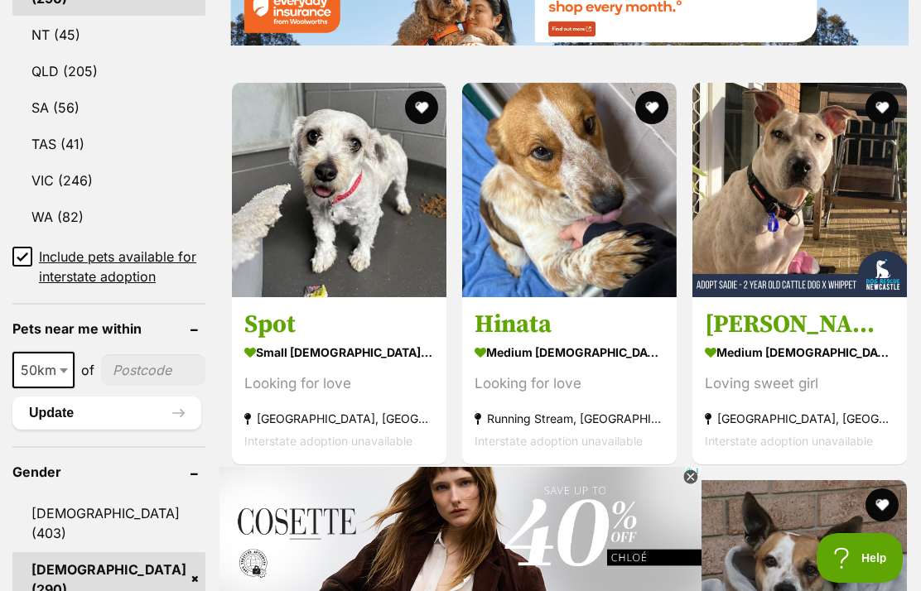
click at [244, 391] on div "Looking for love" at bounding box center [339, 384] width 190 height 22
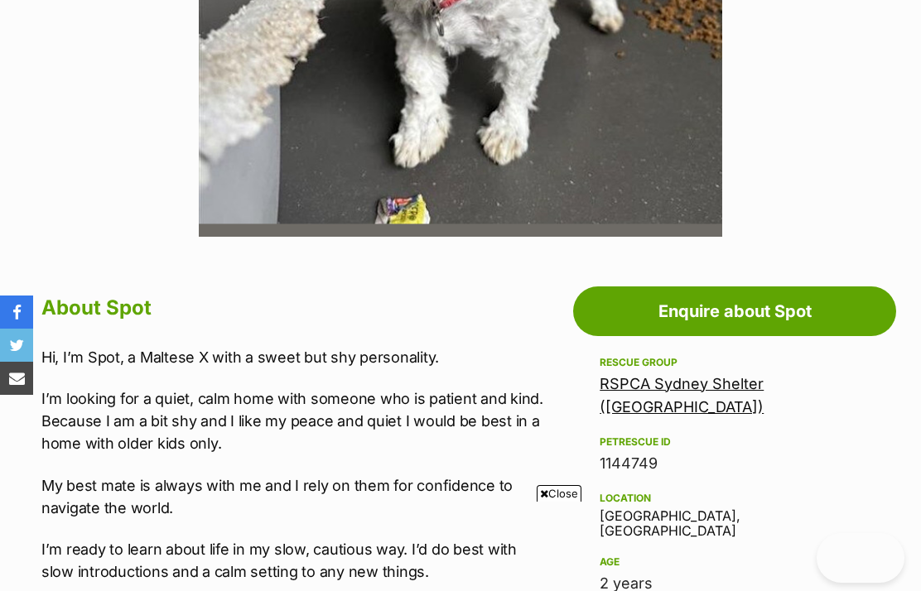
scroll to position [647, 0]
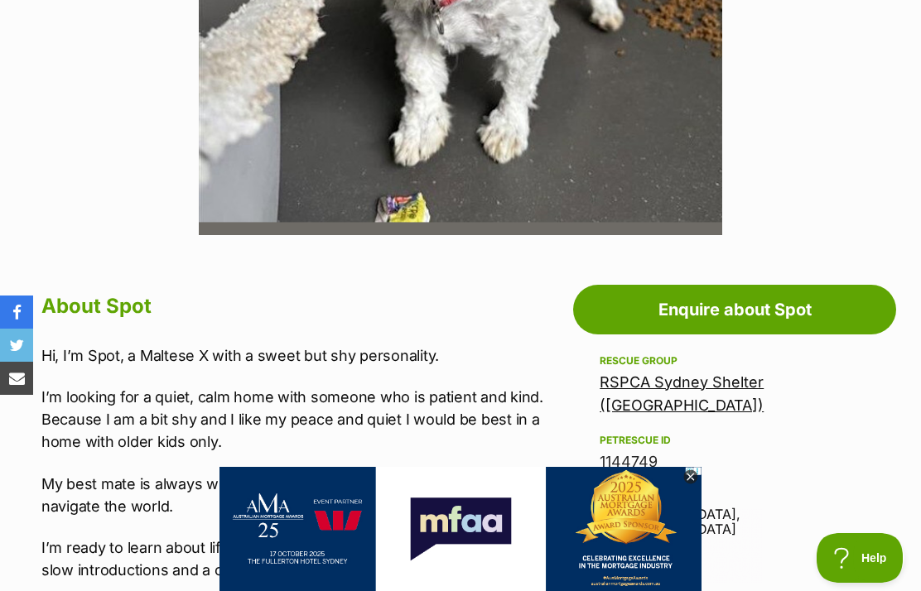
scroll to position [698, 0]
